Goal: Task Accomplishment & Management: Manage account settings

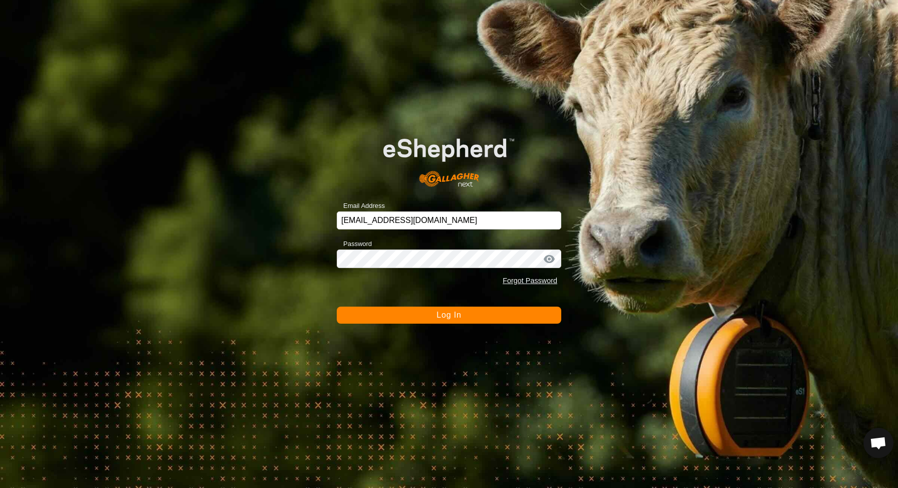
click at [429, 317] on button "Log In" at bounding box center [449, 315] width 225 height 17
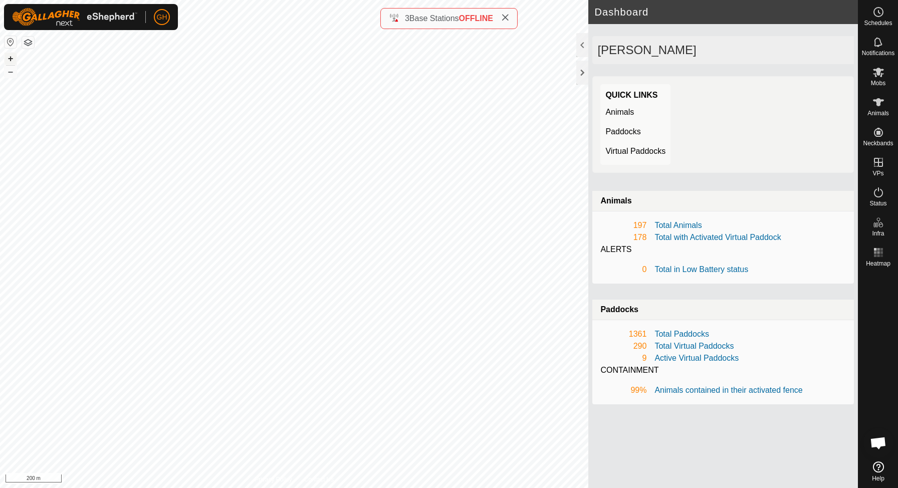
click at [11, 59] on button "+" at bounding box center [11, 59] width 12 height 12
click at [680, 396] on div "1361 Total Paddocks 290 Total Virtual Paddocks 9 Active Virtual Paddocks CONTAI…" at bounding box center [723, 362] width 262 height 84
click at [704, 392] on link "Animals contained in their activated fence" at bounding box center [729, 390] width 148 height 9
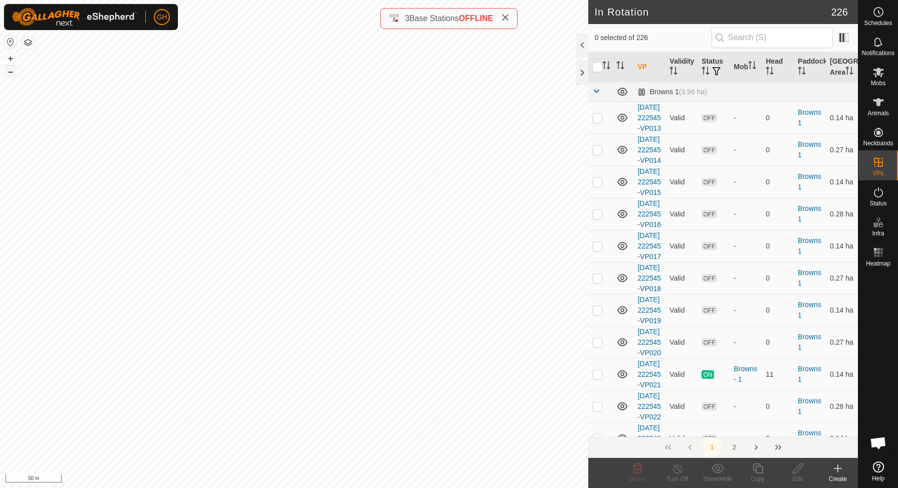
click at [10, 73] on button "–" at bounding box center [11, 72] width 12 height 12
click at [7, 63] on button "+" at bounding box center [11, 59] width 12 height 12
checkbox input "true"
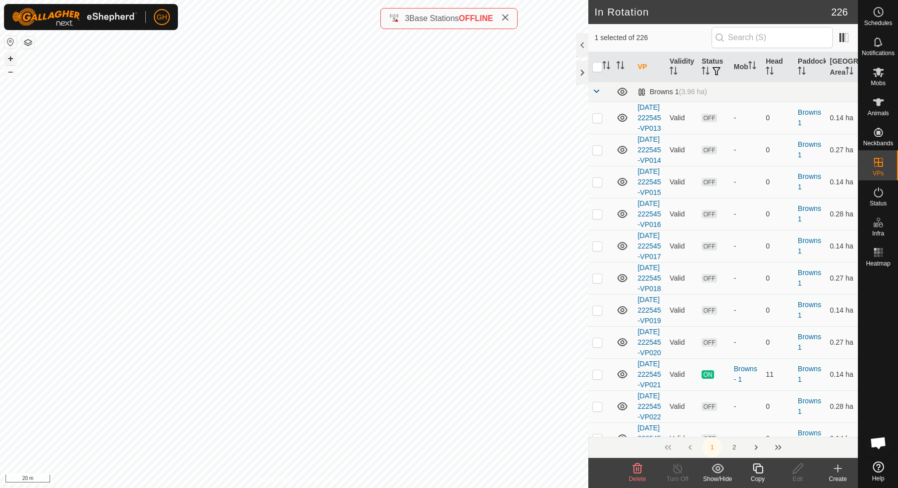
checkbox input "false"
checkbox input "true"
checkbox input "false"
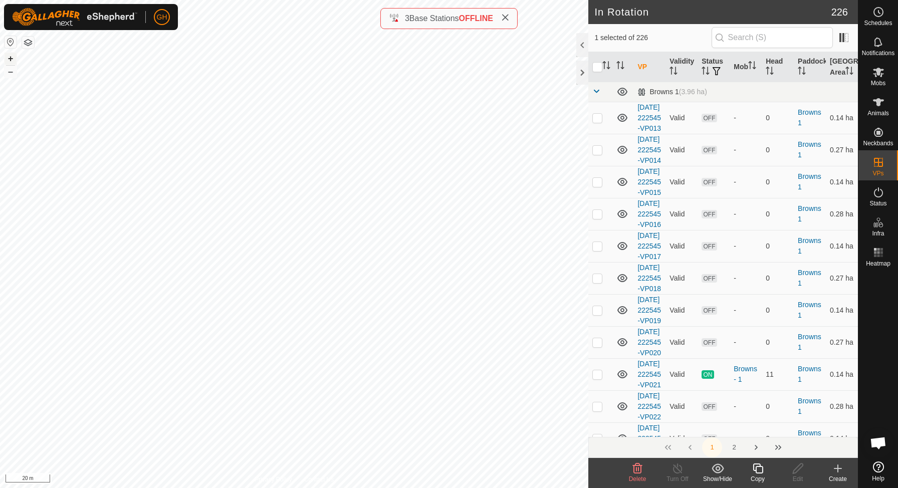
checkbox input "true"
checkbox input "false"
checkbox input "true"
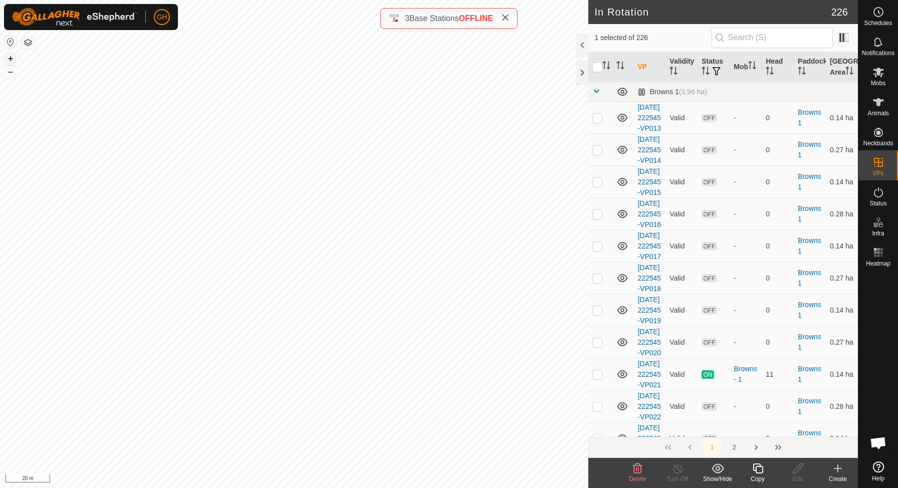
checkbox input "false"
checkbox input "true"
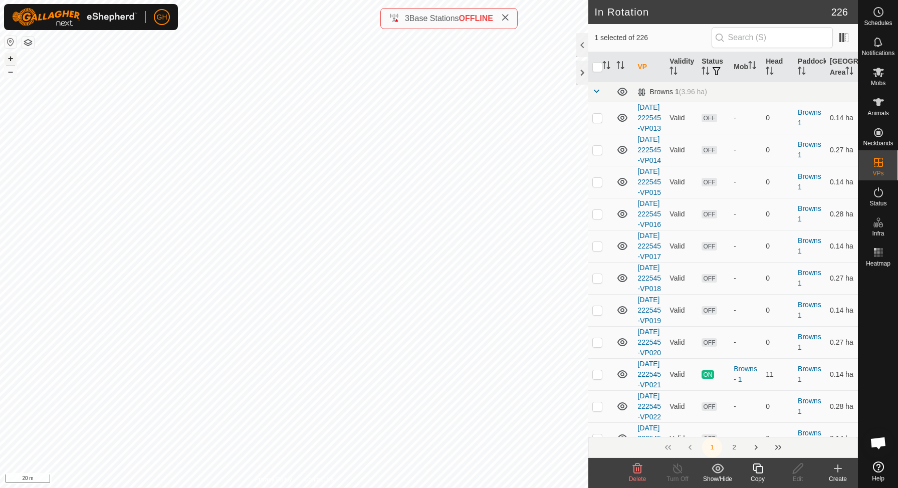
checkbox input "false"
checkbox input "true"
checkbox input "false"
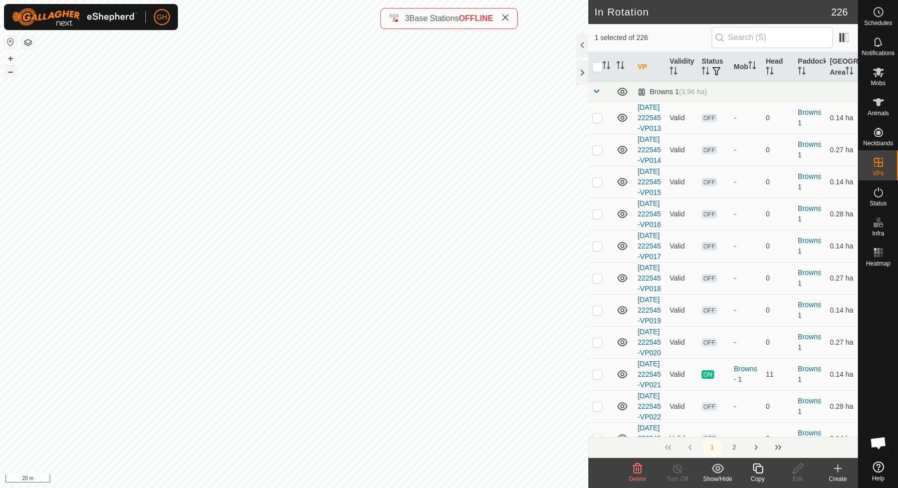
click at [13, 70] on button "–" at bounding box center [11, 72] width 12 height 12
click at [509, 16] on icon at bounding box center [505, 18] width 8 height 8
click at [12, 71] on button "–" at bounding box center [11, 72] width 12 height 12
